Goal: Information Seeking & Learning: Learn about a topic

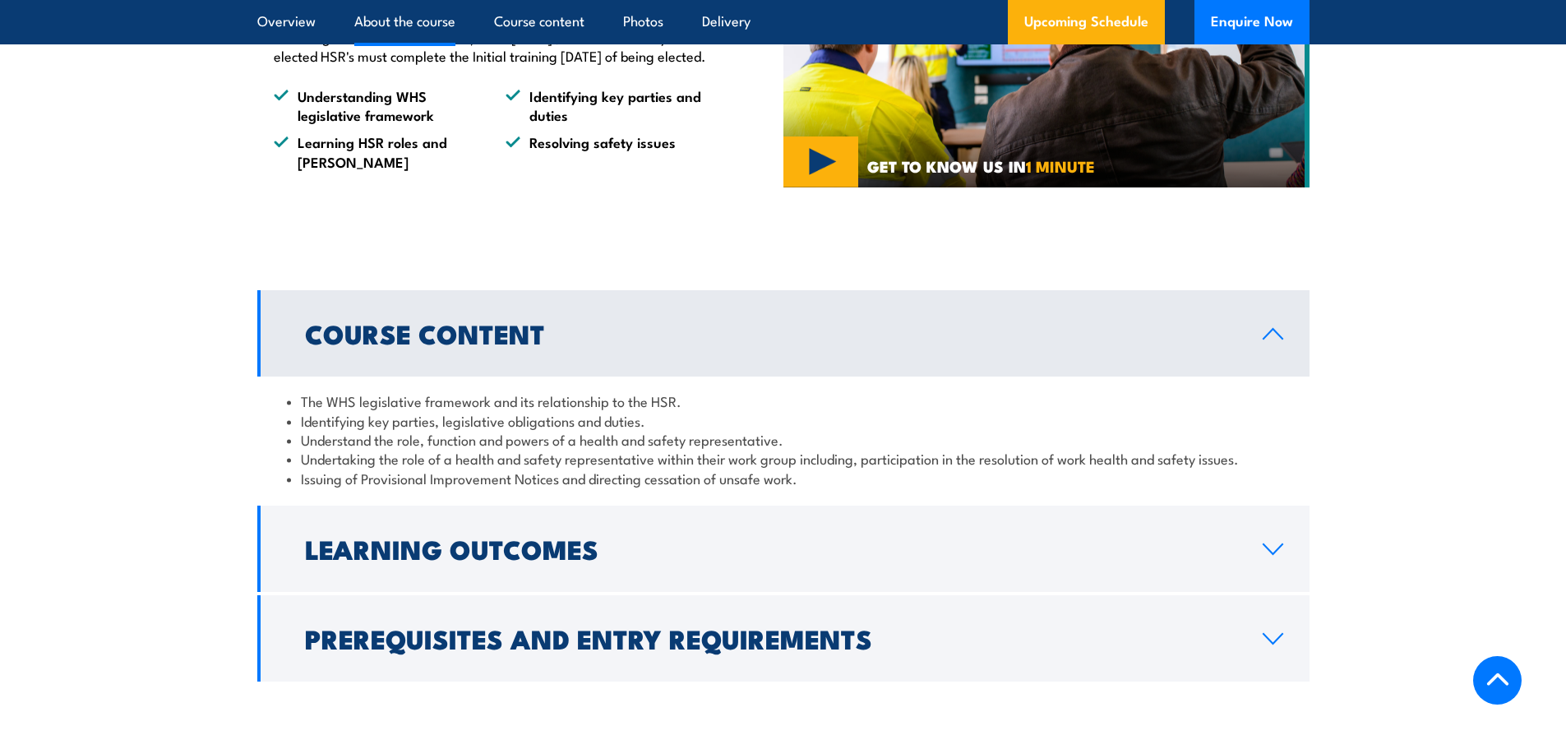
scroll to position [1562, 0]
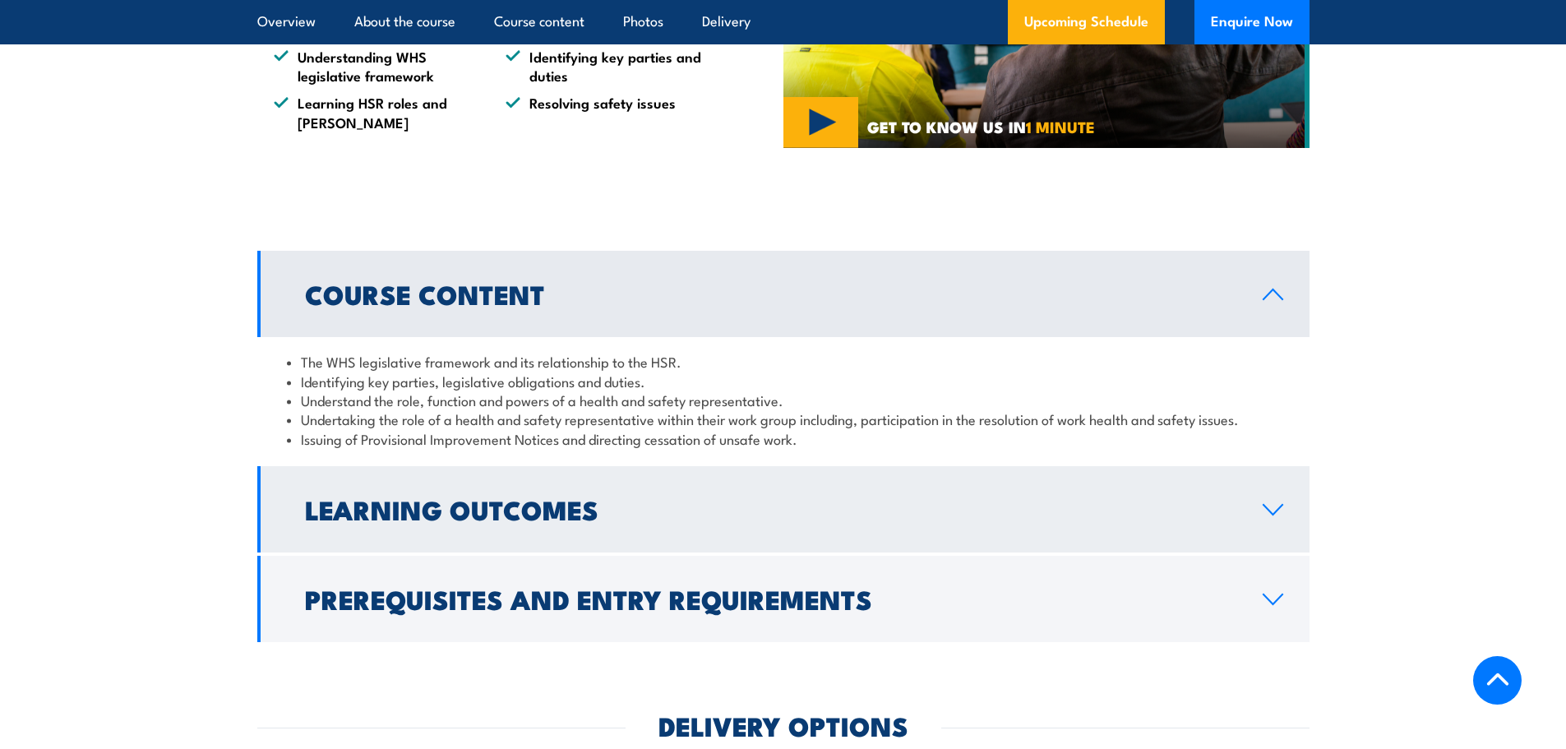
click at [453, 520] on h2 "Learning Outcomes" at bounding box center [770, 508] width 931 height 23
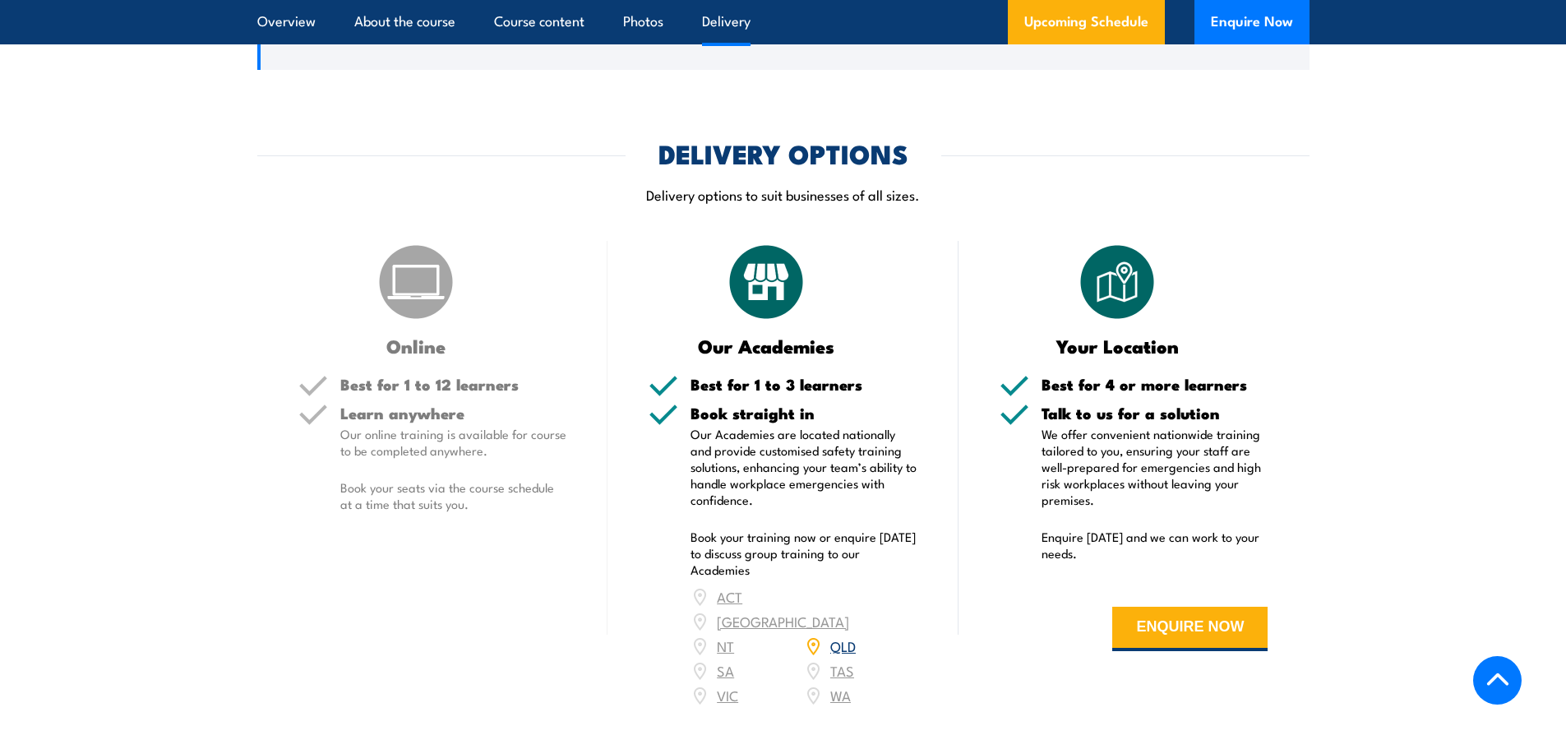
scroll to position [2137, 0]
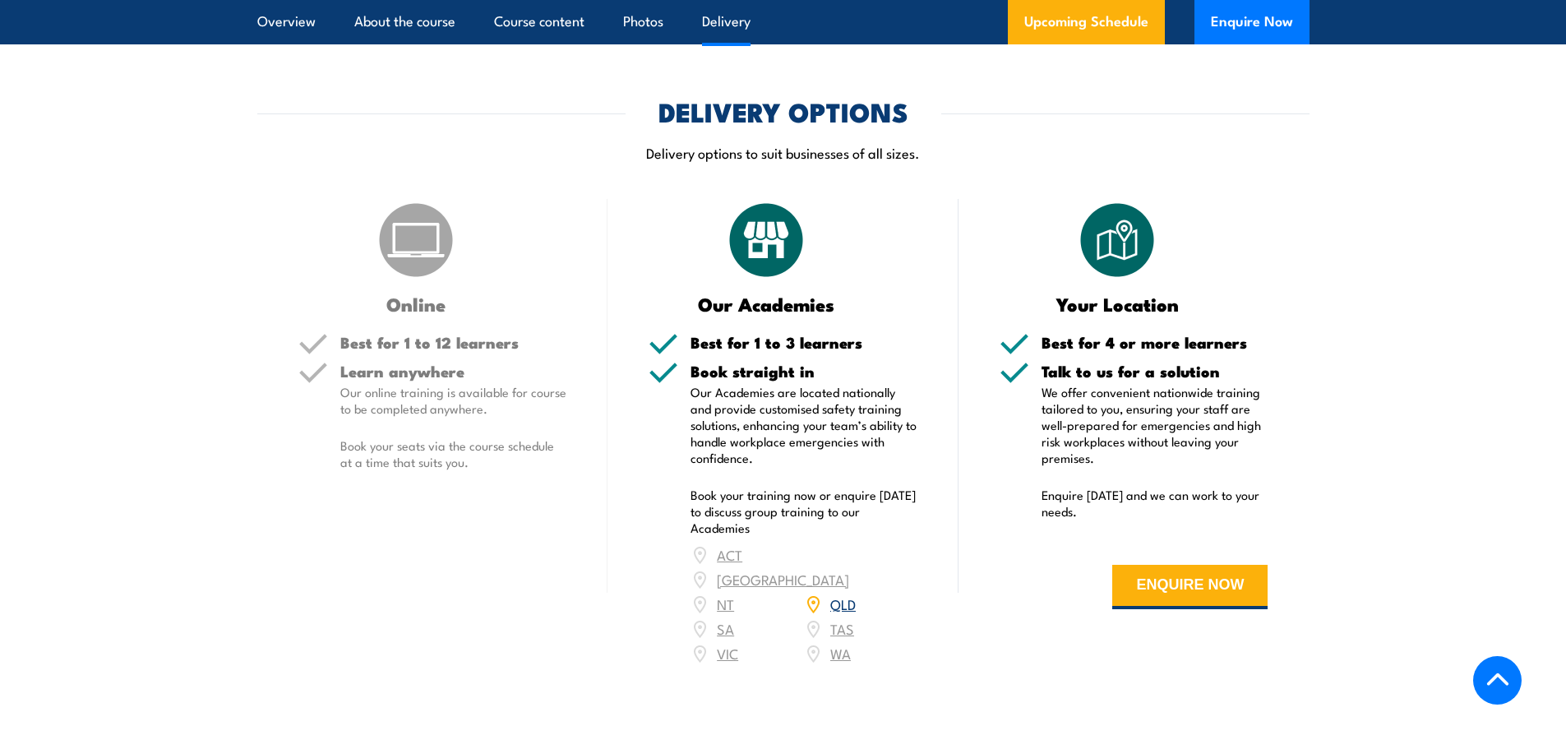
click at [414, 281] on img at bounding box center [416, 240] width 82 height 82
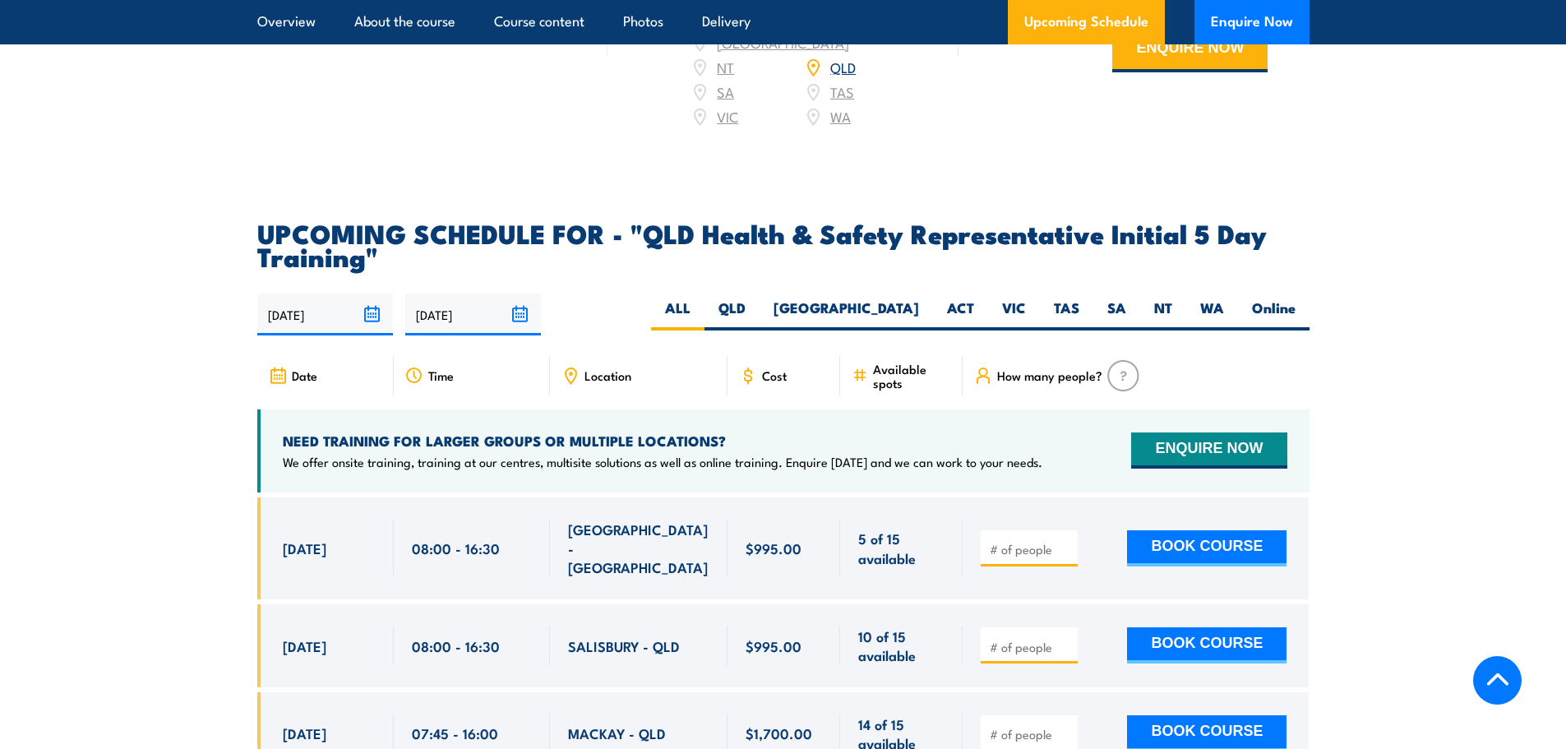
scroll to position [2713, 0]
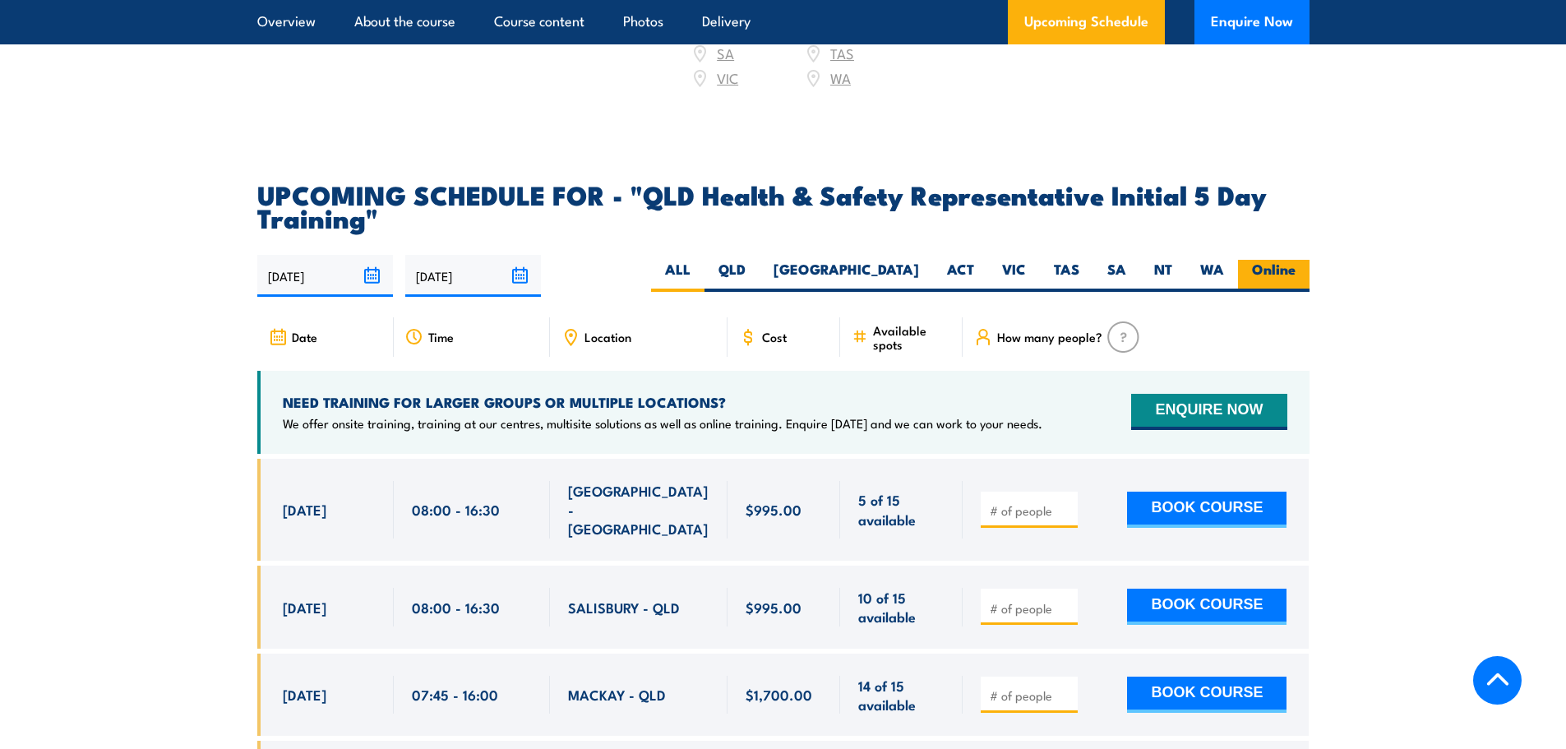
click at [1275, 264] on label "Online" at bounding box center [1274, 276] width 72 height 32
click at [1296, 264] on input "Online" at bounding box center [1301, 265] width 11 height 11
radio input "true"
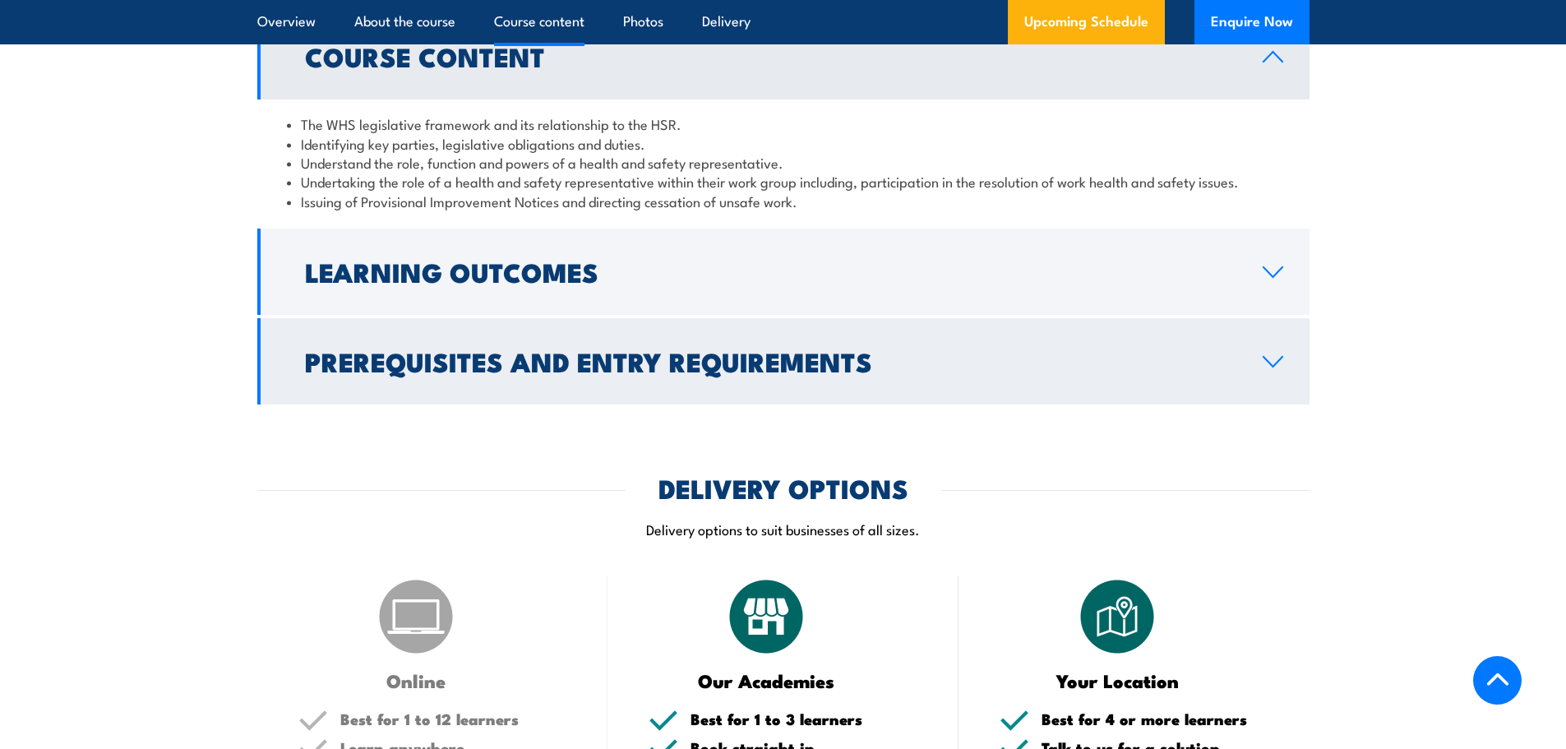
scroll to position [1771, 0]
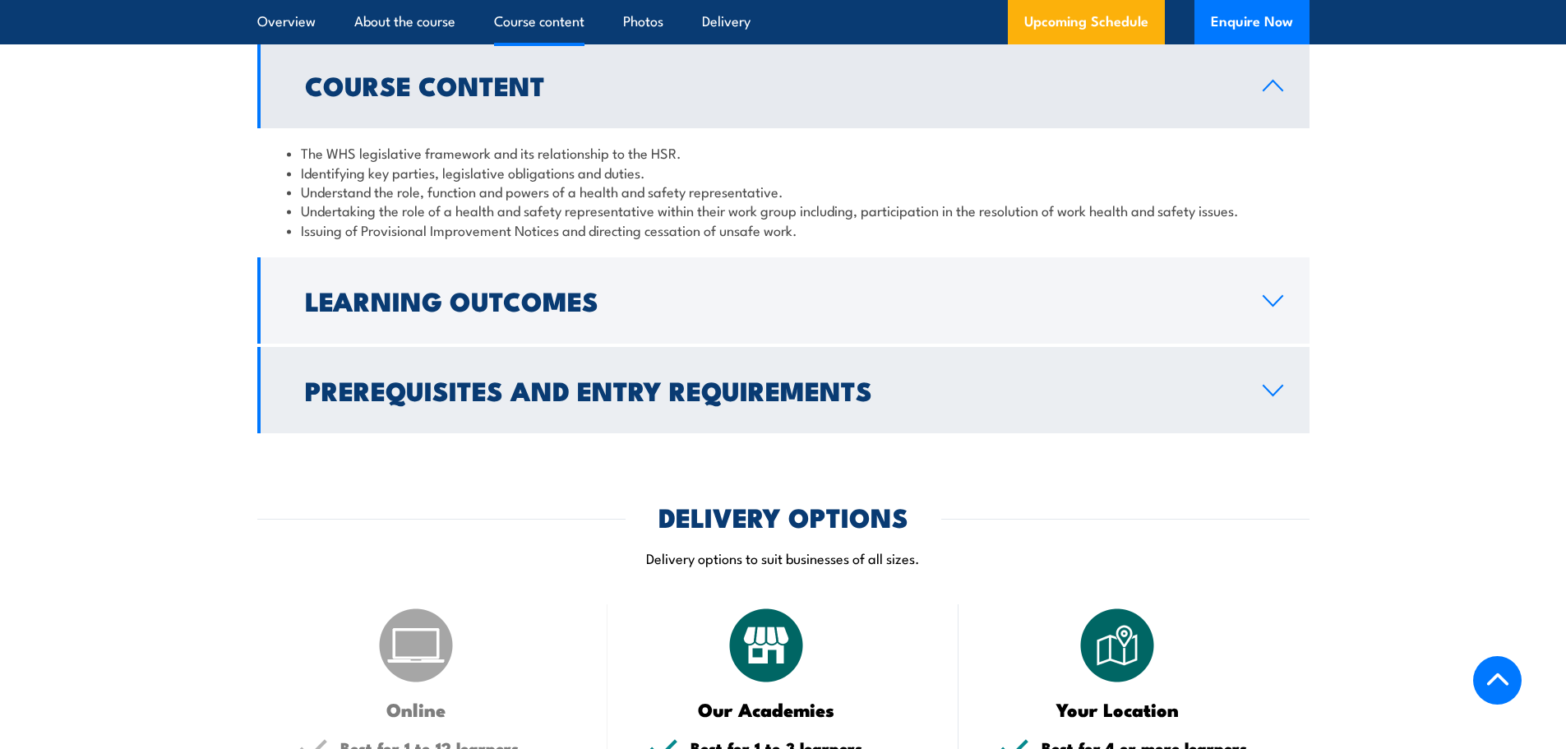
click at [529, 399] on h2 "Prerequisites and Entry Requirements" at bounding box center [770, 389] width 931 height 23
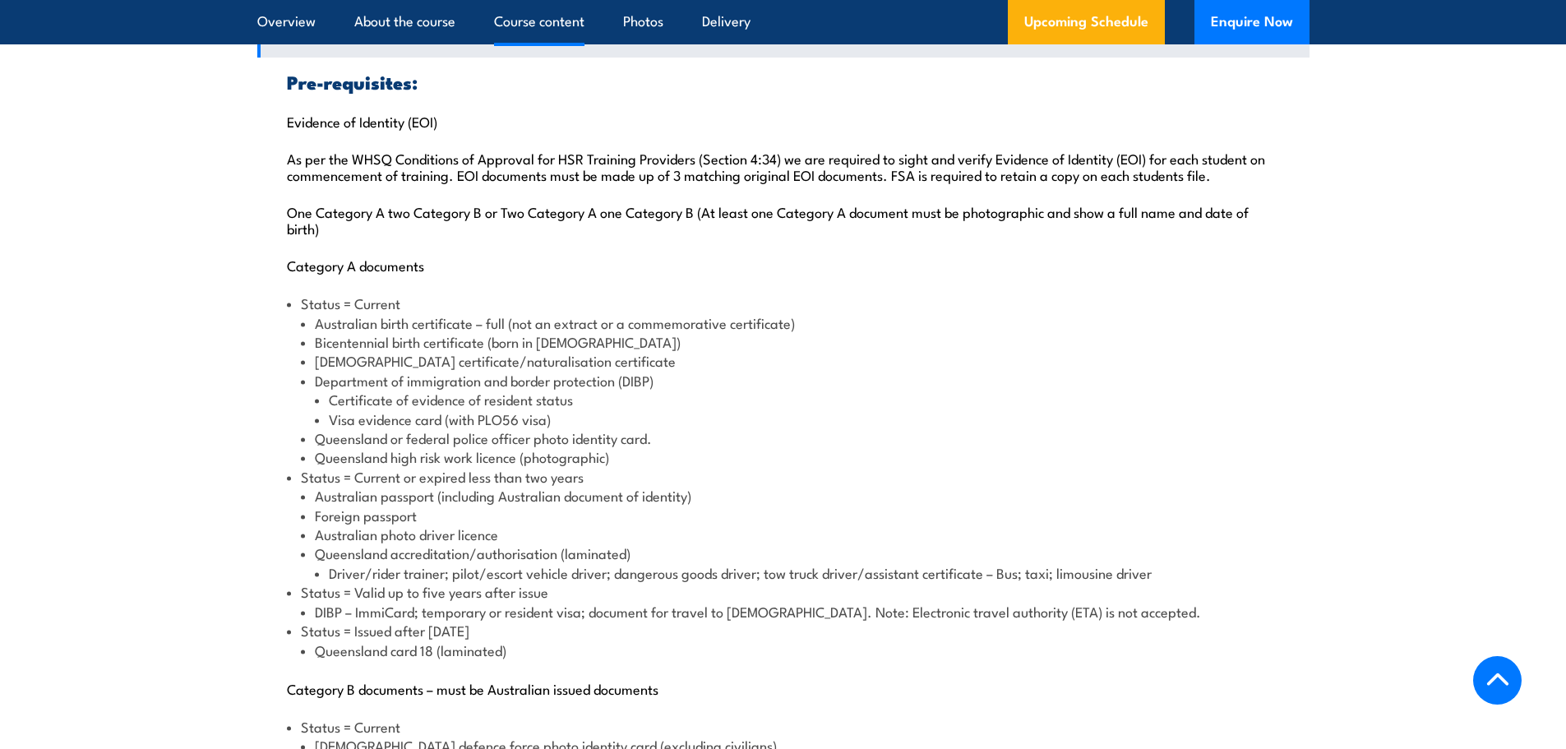
scroll to position [2017, 0]
